Goal: Task Accomplishment & Management: Manage account settings

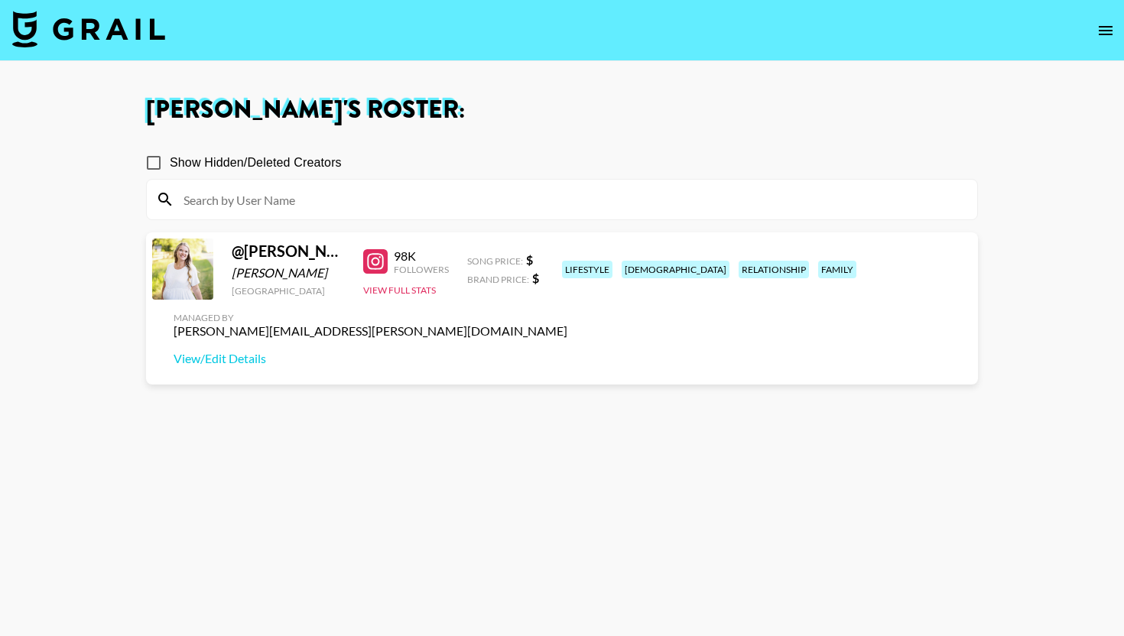
click at [85, 32] on img at bounding box center [88, 29] width 153 height 37
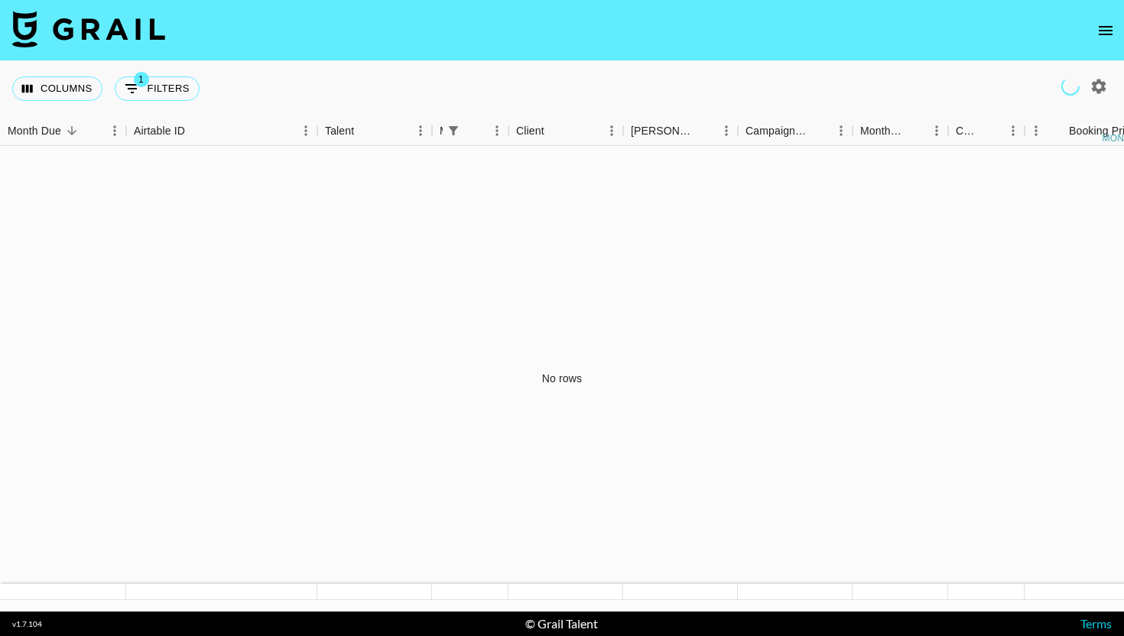
click at [1116, 32] on button "open drawer" at bounding box center [1106, 30] width 31 height 31
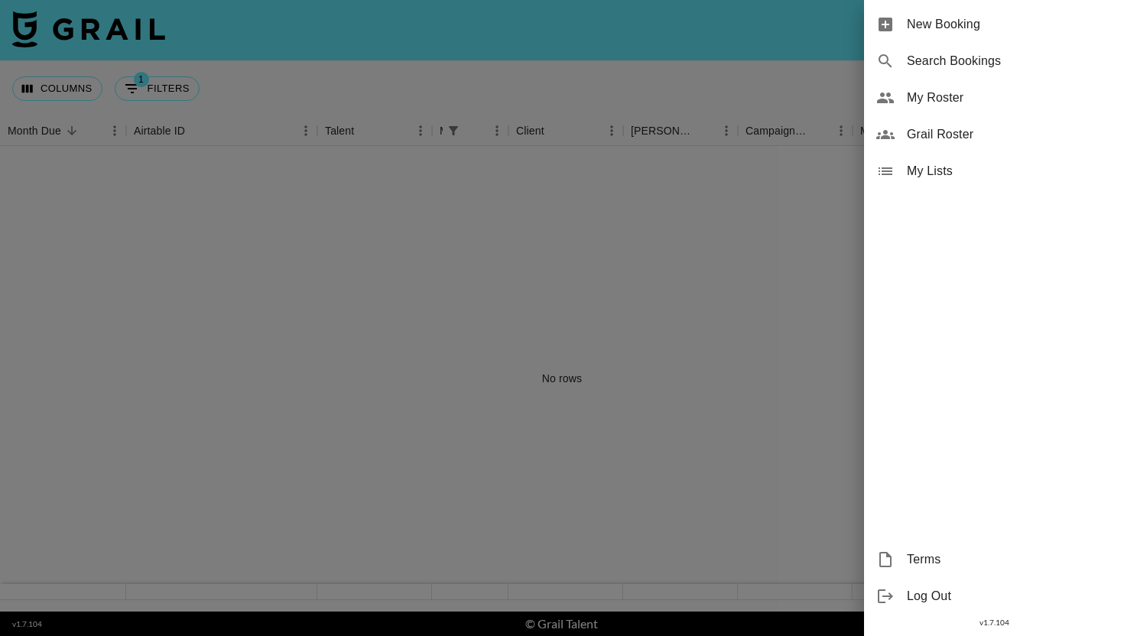
click at [957, 100] on span "My Roster" at bounding box center [1009, 98] width 205 height 18
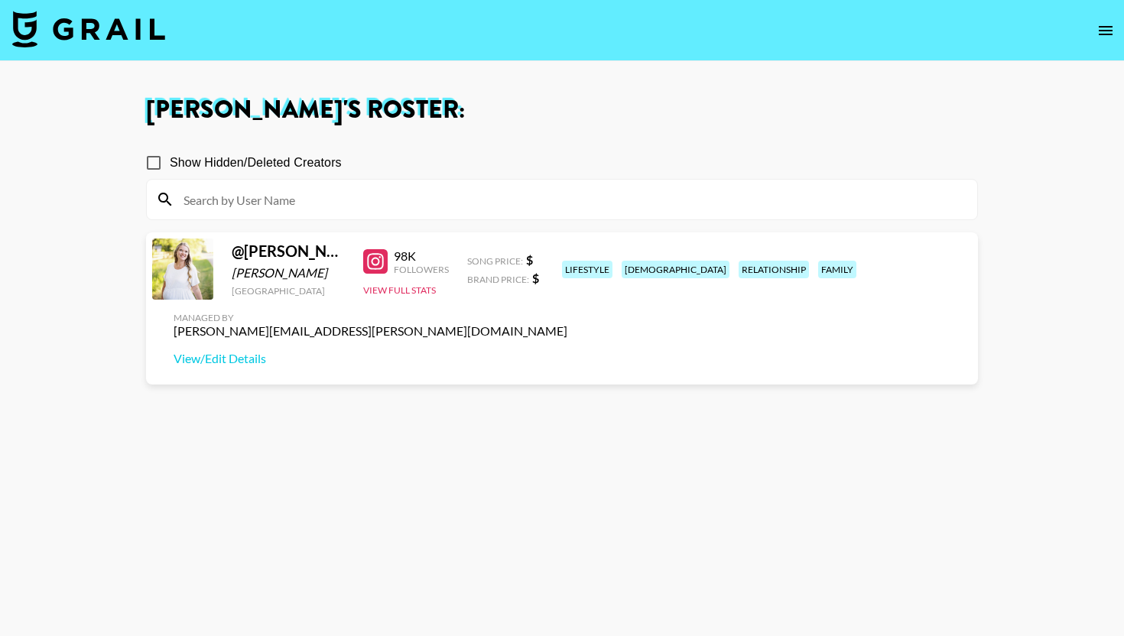
click at [51, 24] on img at bounding box center [88, 29] width 153 height 37
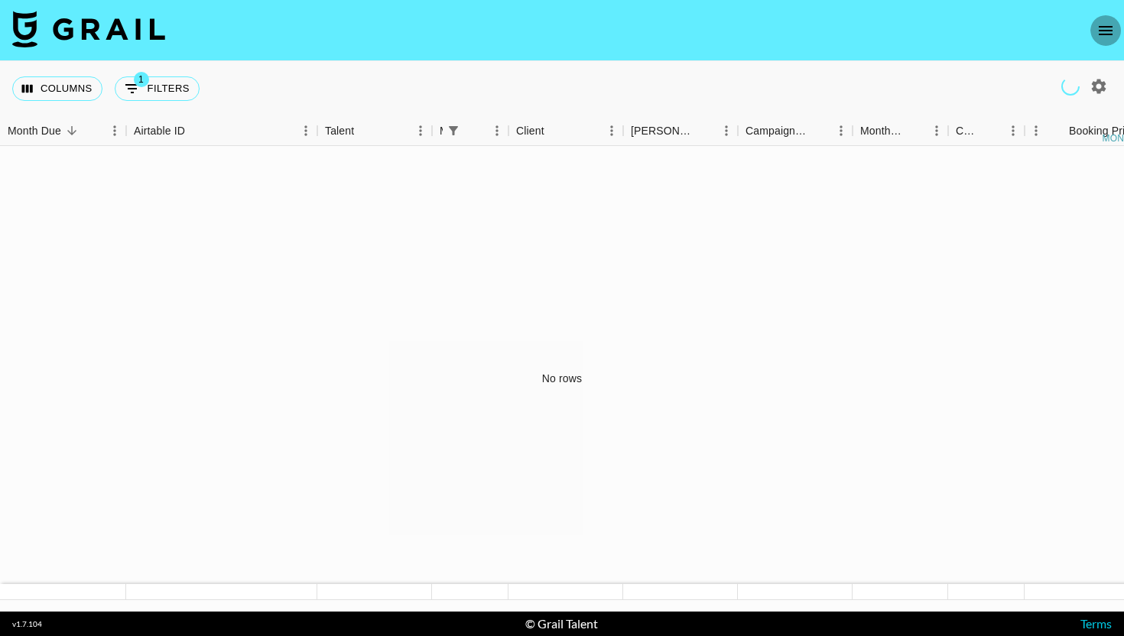
click at [1108, 33] on icon "open drawer" at bounding box center [1106, 30] width 18 height 18
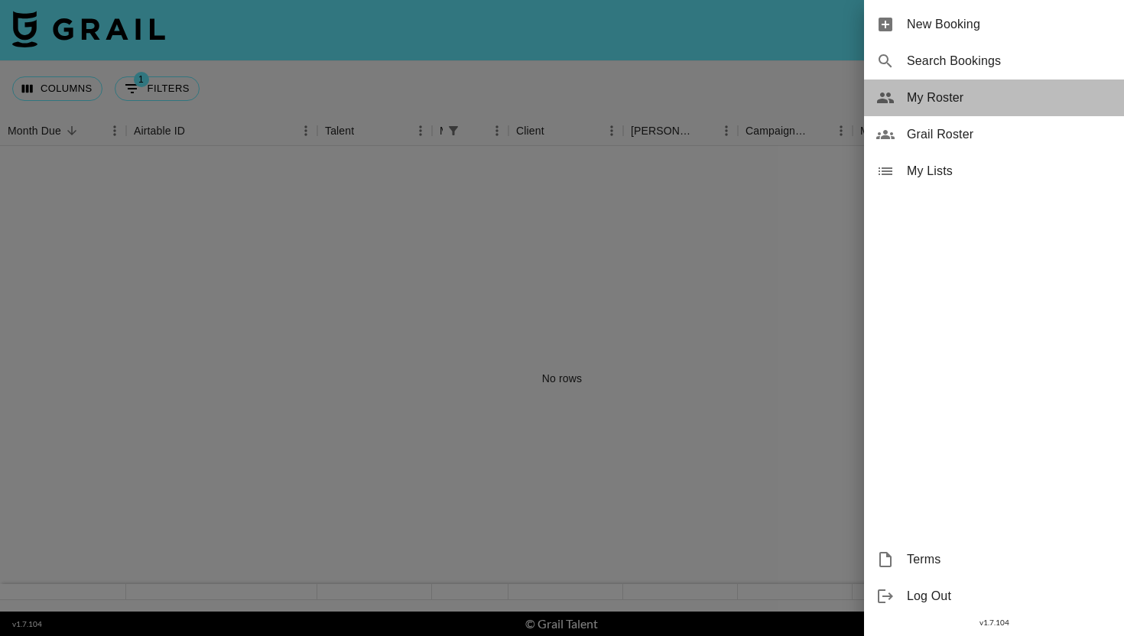
click at [982, 106] on span "My Roster" at bounding box center [1009, 98] width 205 height 18
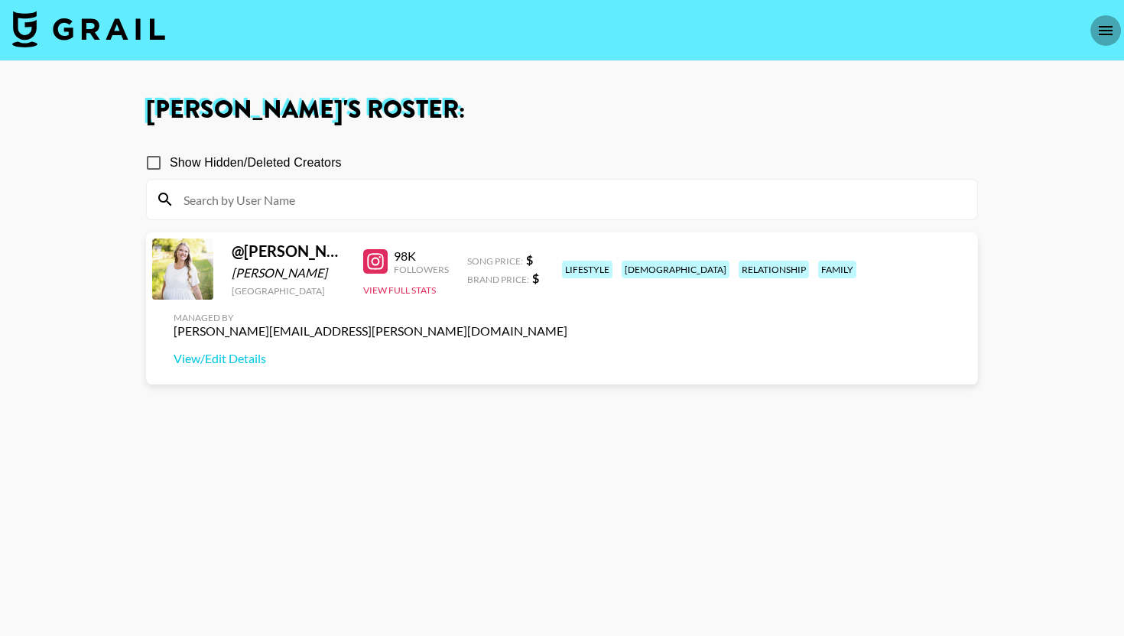
click at [1096, 34] on button "open drawer" at bounding box center [1106, 30] width 31 height 31
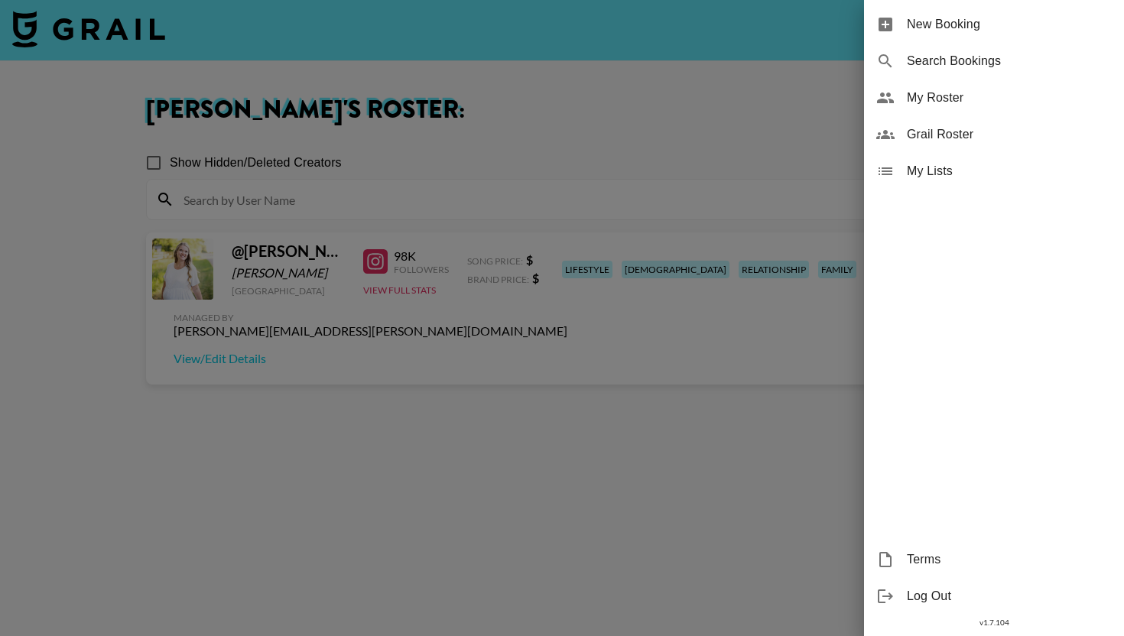
click at [976, 106] on span "My Roster" at bounding box center [1009, 98] width 205 height 18
click at [592, 142] on div at bounding box center [562, 318] width 1124 height 636
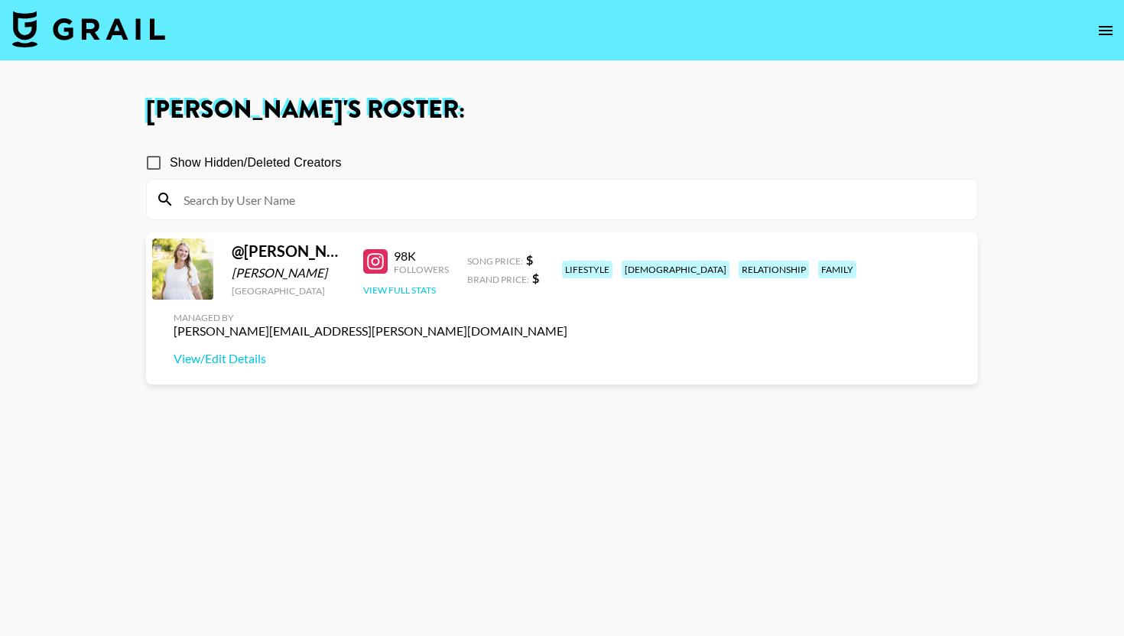
click at [423, 296] on button "View Full Stats" at bounding box center [399, 290] width 73 height 11
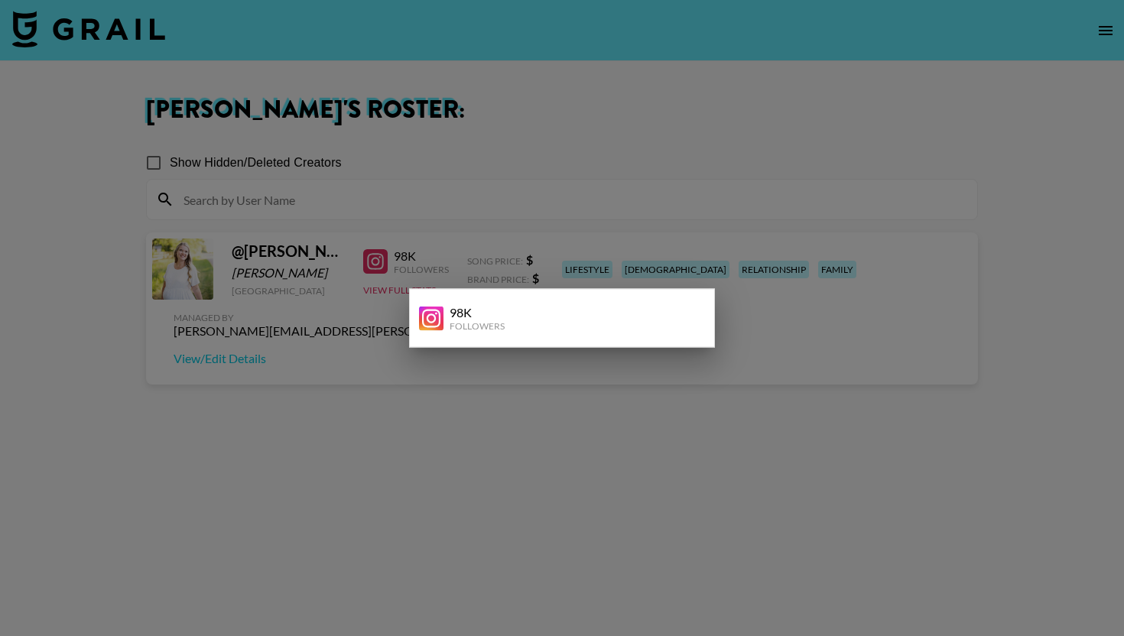
click at [622, 390] on div at bounding box center [562, 318] width 1124 height 636
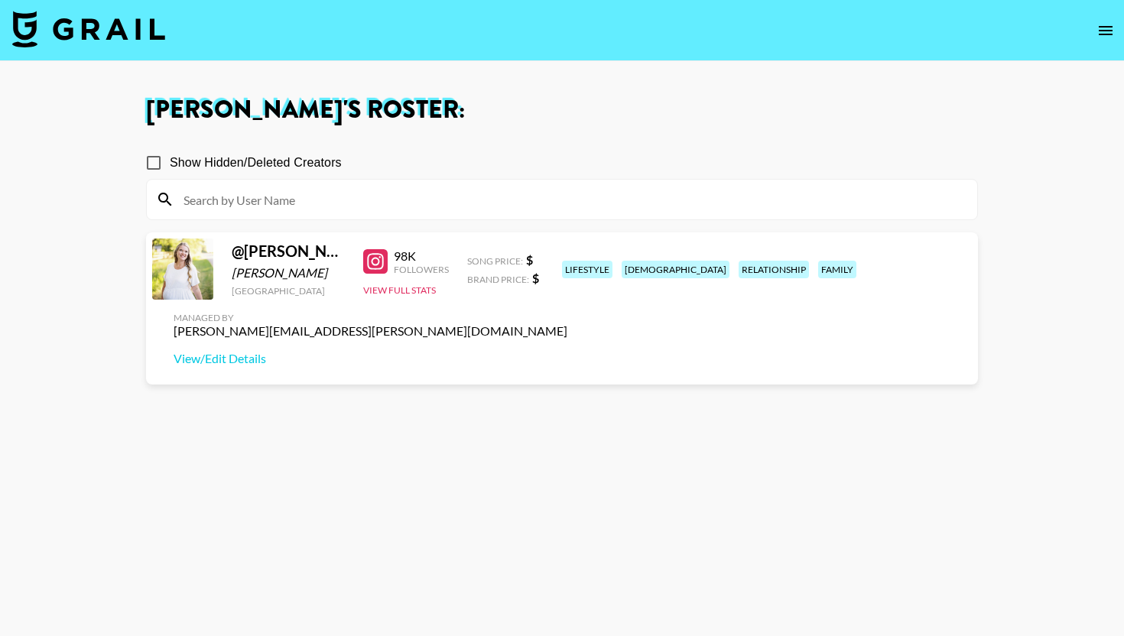
click at [580, 309] on div "Managed By isabella.wnek@grail-talent.com View/Edit Details" at bounding box center [370, 339] width 418 height 79
click at [568, 351] on link "View/Edit Details" at bounding box center [371, 358] width 394 height 15
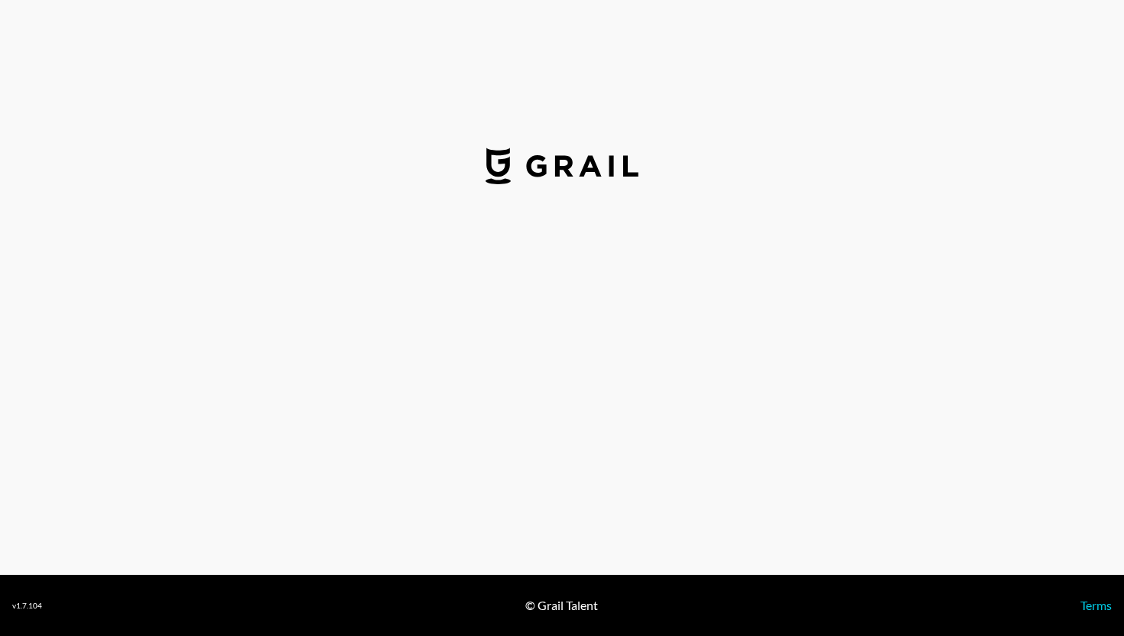
select select "USD"
